Goal: Information Seeking & Learning: Learn about a topic

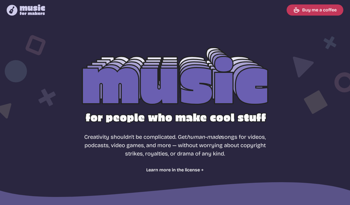
select select "most popular"
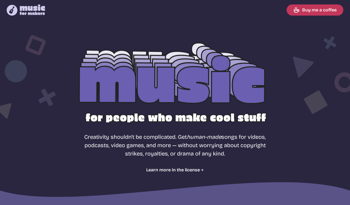
select select "most popular"
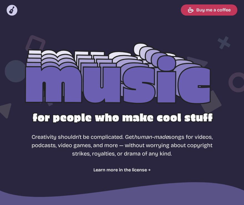
select select "most popular"
